Goal: Transaction & Acquisition: Purchase product/service

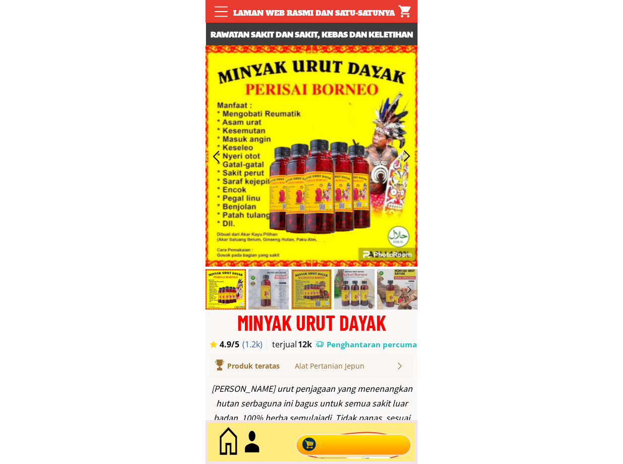
drag, startPoint x: 346, startPoint y: 445, endPoint x: 339, endPoint y: 447, distance: 6.9
click at [343, 445] on div at bounding box center [354, 442] width 122 height 33
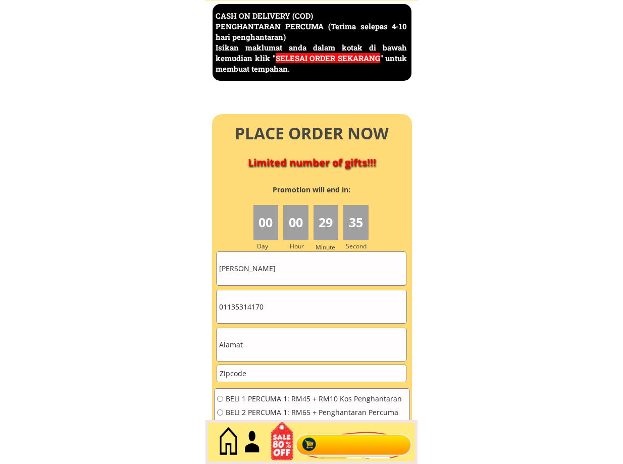
scroll to position [4383, 0]
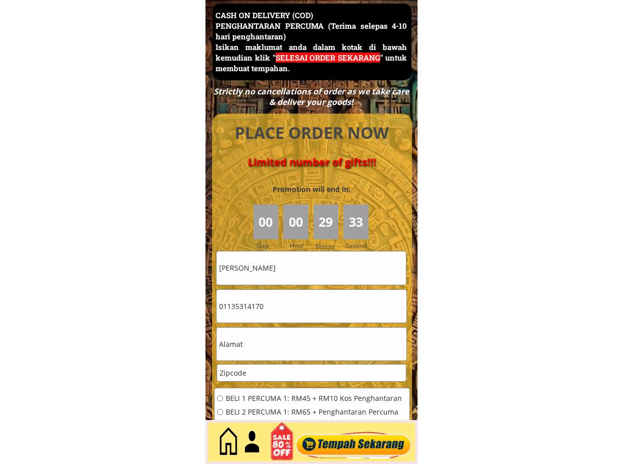
click at [276, 280] on input "[PERSON_NAME]" at bounding box center [311, 268] width 189 height 33
type input "[PERSON_NAME]"
click at [261, 311] on input "01135314170" at bounding box center [311, 306] width 189 height 33
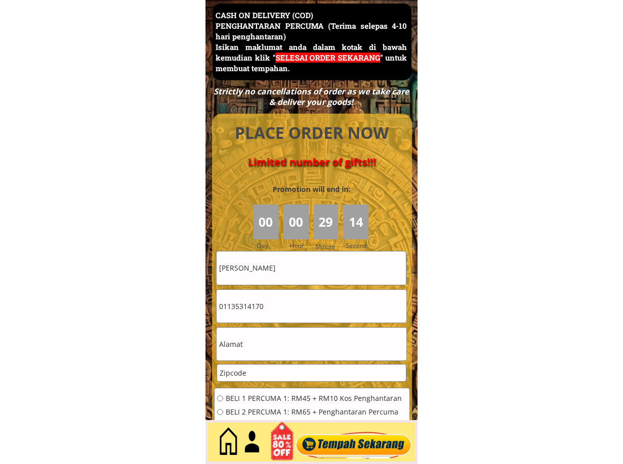
click at [261, 311] on input "01135314170" at bounding box center [311, 306] width 189 height 33
click at [231, 313] on input "01135314170" at bounding box center [311, 306] width 189 height 33
drag, startPoint x: 231, startPoint y: 306, endPoint x: 313, endPoint y: 307, distance: 82.4
click at [313, 307] on input "01135314170" at bounding box center [311, 306] width 189 height 33
type input "01129861093"
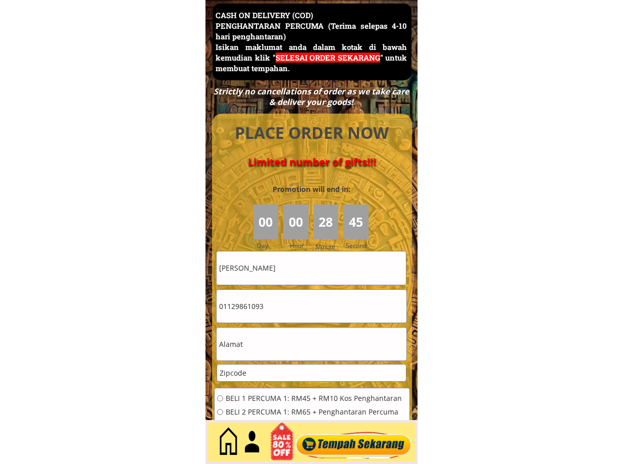
click at [276, 372] on input "number" at bounding box center [311, 373] width 188 height 17
paste input "36000"
type input "36000"
click at [251, 347] on input "text" at bounding box center [311, 344] width 189 height 33
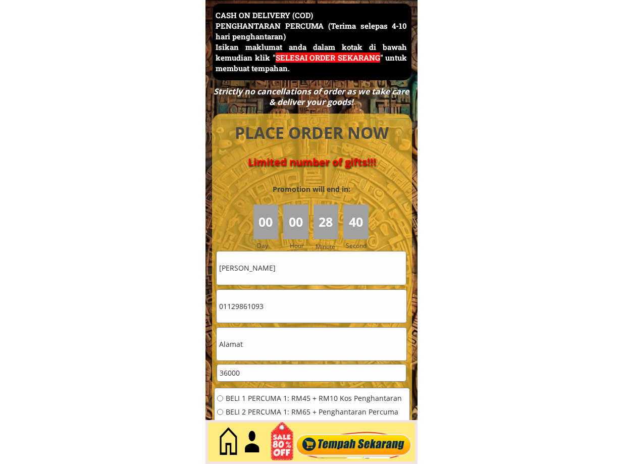
click at [251, 347] on input "text" at bounding box center [311, 344] width 189 height 33
paste input "[GEOGRAPHIC_DATA] munkin sungai Durian"
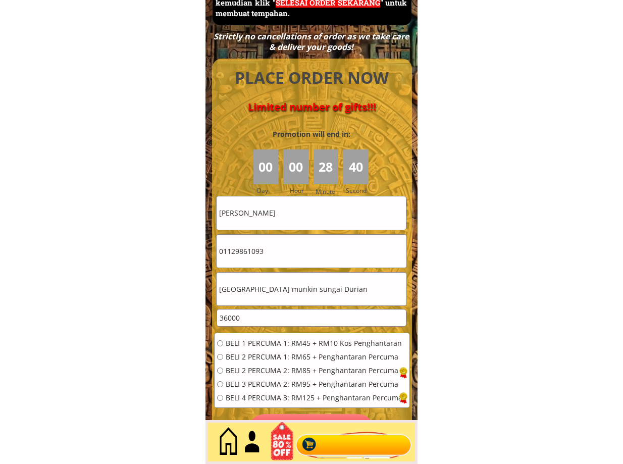
scroll to position [4552, 0]
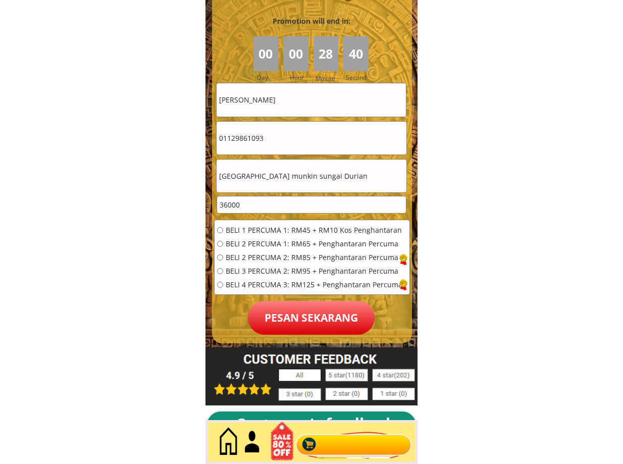
type input "[GEOGRAPHIC_DATA] munkin sungai Durian"
click at [281, 231] on span "BELI 1 PERCUMA 1: RM45 + RM10 Kos Penghantaran" at bounding box center [314, 230] width 177 height 7
radio input "true"
click at [302, 319] on p "Pesan sekarang" at bounding box center [311, 318] width 127 height 34
